Goal: Task Accomplishment & Management: Complete application form

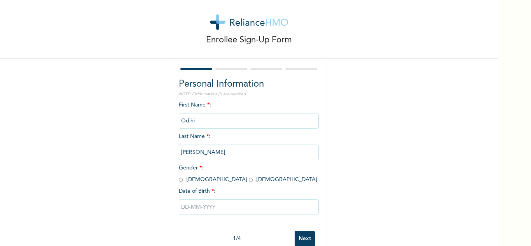
scroll to position [27, 0]
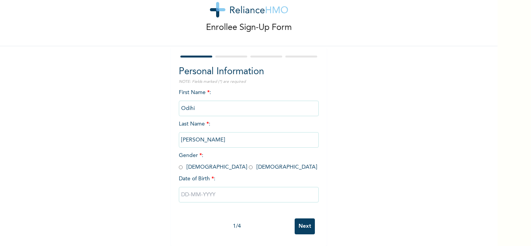
click at [249, 164] on input "radio" at bounding box center [251, 167] width 4 height 7
radio input "true"
click at [199, 194] on input "text" at bounding box center [249, 195] width 140 height 16
select select "9"
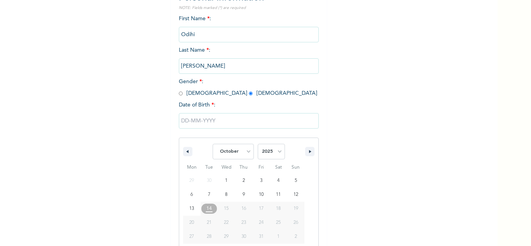
scroll to position [107, 0]
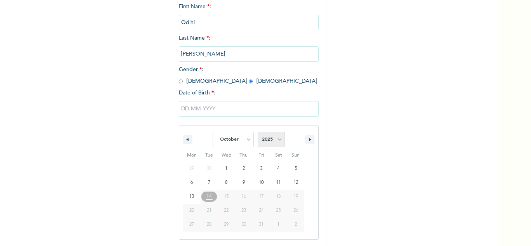
click at [277, 140] on select "2025 2024 2023 2022 2021 2020 2019 2018 2017 2016 2015 2014 2013 2012 2011 2010…" at bounding box center [271, 140] width 27 height 16
select select "2007"
click at [258, 132] on select "2025 2024 2023 2022 2021 2020 2019 2018 2017 2016 2015 2014 2013 2012 2011 2010…" at bounding box center [271, 140] width 27 height 16
click at [247, 139] on select "January February March April May June July August September October November De…" at bounding box center [233, 140] width 41 height 16
select select "3"
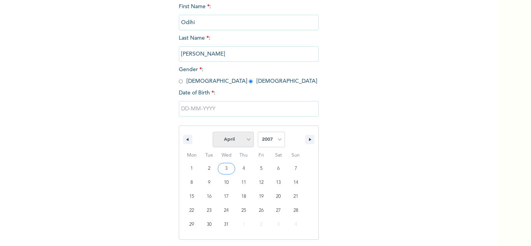
click at [213, 132] on select "January February March April May June July August September October November De…" at bounding box center [233, 140] width 41 height 16
type input "[DATE]"
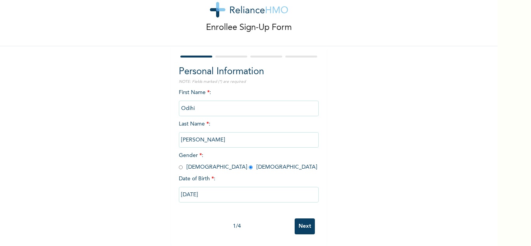
click at [300, 218] on input "Next" at bounding box center [304, 226] width 20 height 16
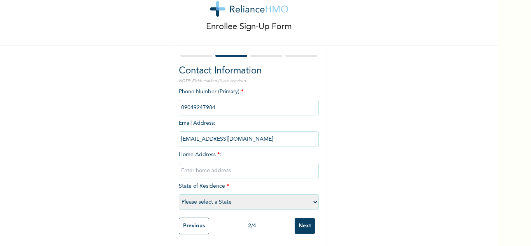
click at [227, 163] on input "text" at bounding box center [249, 171] width 140 height 16
type input "15, [PERSON_NAME], GRA Ikeja"
click at [221, 198] on select "Please select a State [PERSON_NAME] (FCT) [PERSON_NAME] Ibom [GEOGRAPHIC_DATA] …" at bounding box center [249, 202] width 140 height 16
select select "25"
click at [179, 194] on select "Please select a State [PERSON_NAME] (FCT) [PERSON_NAME] Ibom [GEOGRAPHIC_DATA] …" at bounding box center [249, 202] width 140 height 16
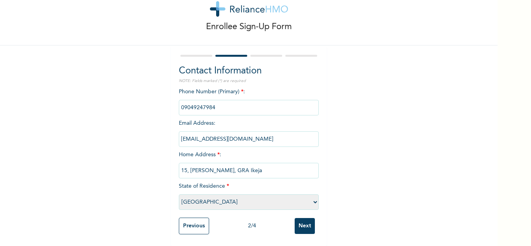
click at [304, 219] on input "Next" at bounding box center [304, 226] width 20 height 16
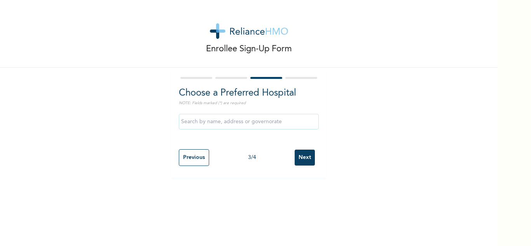
scroll to position [0, 0]
click at [217, 121] on input "text" at bounding box center [249, 122] width 140 height 16
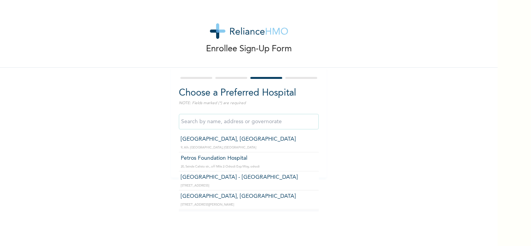
scroll to position [1241, 0]
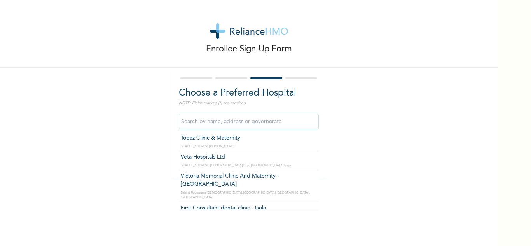
click at [238, 122] on input "text" at bounding box center [249, 122] width 140 height 16
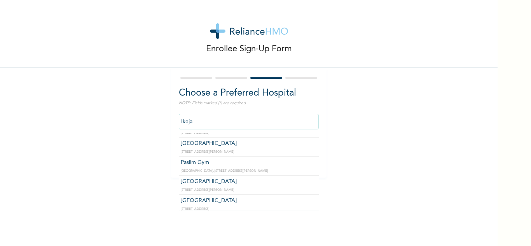
scroll to position [0, 0]
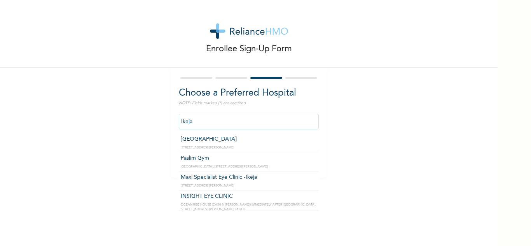
type input "[GEOGRAPHIC_DATA]"
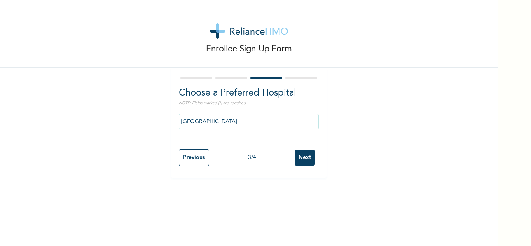
click at [304, 157] on input "Next" at bounding box center [304, 158] width 20 height 16
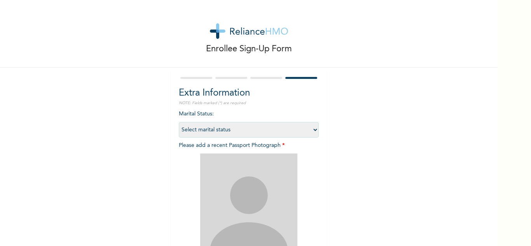
click at [310, 129] on select "Select marital status [DEMOGRAPHIC_DATA] Married [DEMOGRAPHIC_DATA] Widow/[DEMO…" at bounding box center [249, 130] width 140 height 16
select select "1"
click at [179, 122] on select "Select marital status [DEMOGRAPHIC_DATA] Married [DEMOGRAPHIC_DATA] Widow/[DEMO…" at bounding box center [249, 130] width 140 height 16
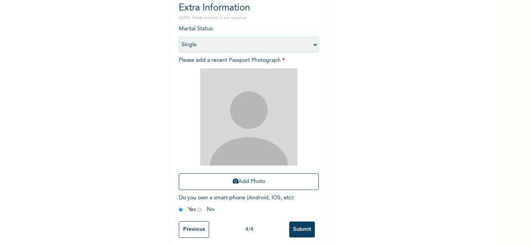
scroll to position [94, 0]
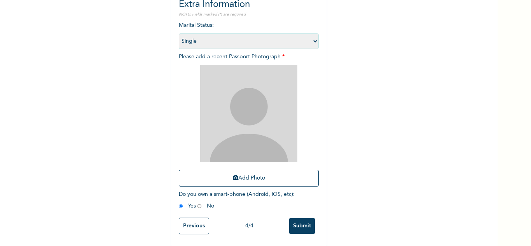
click at [310, 218] on input "Submit" at bounding box center [302, 226] width 26 height 16
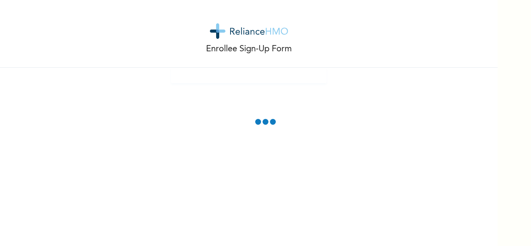
scroll to position [51, 0]
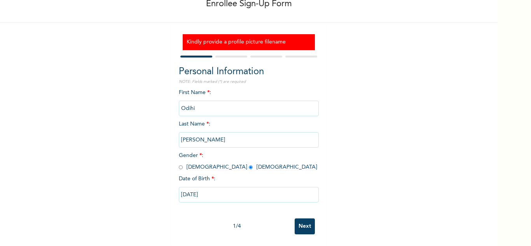
click at [304, 218] on input "Next" at bounding box center [304, 226] width 20 height 16
select select "25"
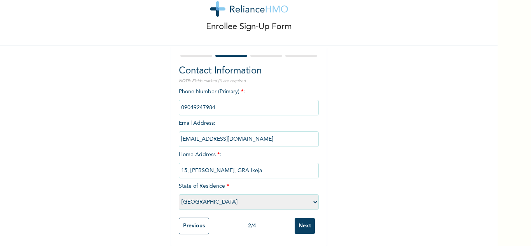
scroll to position [28, 0]
click at [304, 218] on input "Next" at bounding box center [304, 226] width 20 height 16
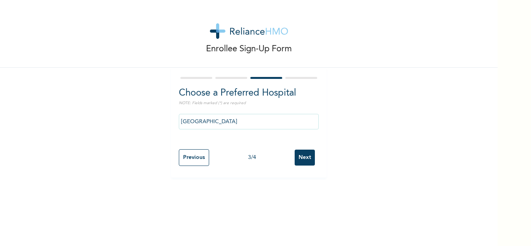
scroll to position [0, 0]
click at [304, 155] on input "Next" at bounding box center [304, 158] width 20 height 16
select select "1"
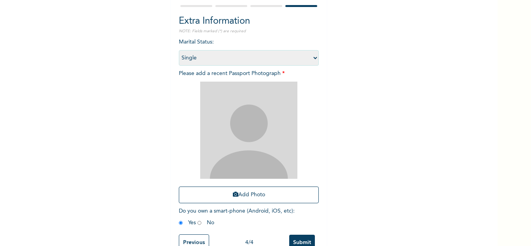
scroll to position [94, 0]
